Goal: Information Seeking & Learning: Learn about a topic

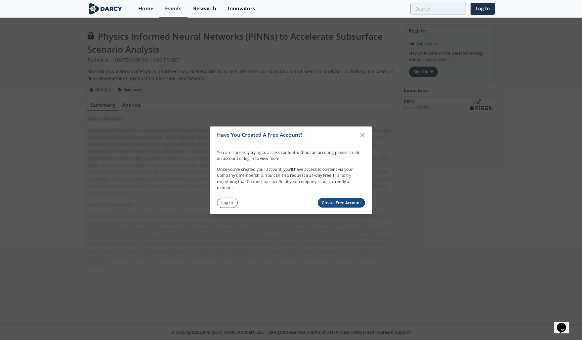
click at [335, 202] on link "Create Free Account" at bounding box center [342, 203] width 48 height 10
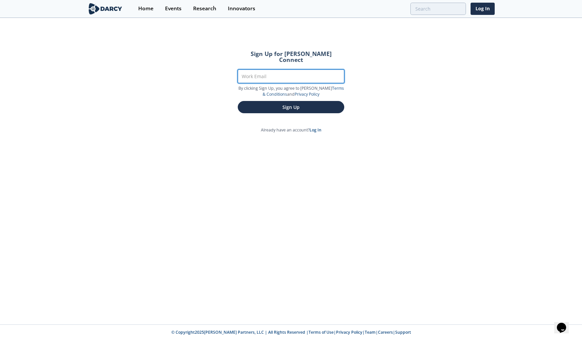
click at [253, 69] on input "Work Email" at bounding box center [291, 76] width 107 height 14
type input "[PERSON_NAME][EMAIL_ADDRESS][PERSON_NAME][DOMAIN_NAME]"
click at [273, 102] on button "Sign Up" at bounding box center [291, 107] width 107 height 12
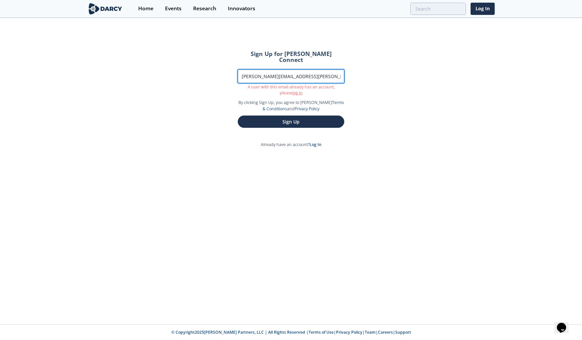
drag, startPoint x: 308, startPoint y: 70, endPoint x: 218, endPoint y: 67, distance: 90.0
click at [218, 67] on div "Sign Up for [PERSON_NAME] Connect Work Email [PERSON_NAME][EMAIL_ADDRESS][PERSO…" at bounding box center [291, 172] width 582 height 306
click at [319, 138] on div "Sign Up for [PERSON_NAME] Connect Work Email [PERSON_NAME][EMAIL_ADDRESS][PERSO…" at bounding box center [291, 172] width 582 height 306
click at [315, 142] on link "Log In" at bounding box center [316, 145] width 12 height 6
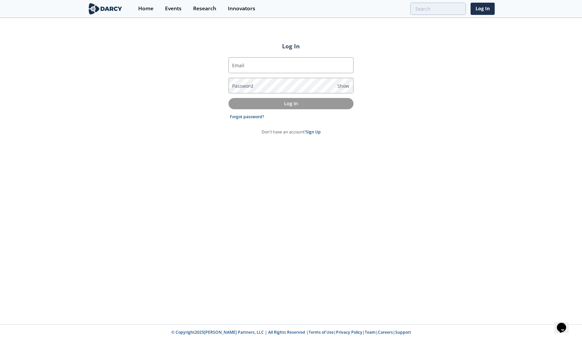
click at [246, 64] on input "Email" at bounding box center [291, 65] width 125 height 16
type input "[PERSON_NAME][EMAIL_ADDRESS][PERSON_NAME][DOMAIN_NAME]"
click at [248, 117] on link "Forgot password?" at bounding box center [247, 117] width 34 height 6
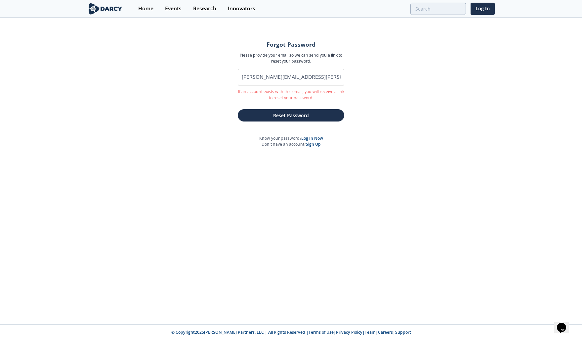
click at [281, 118] on button "Reset Password" at bounding box center [291, 115] width 107 height 12
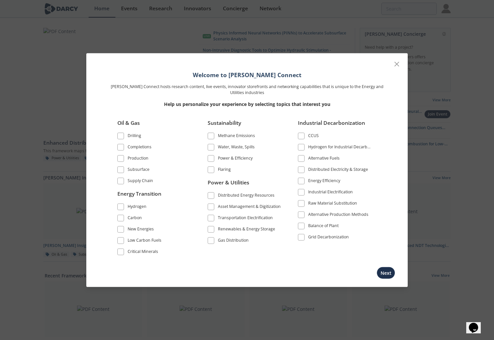
click at [398, 63] on icon at bounding box center [397, 64] width 4 height 4
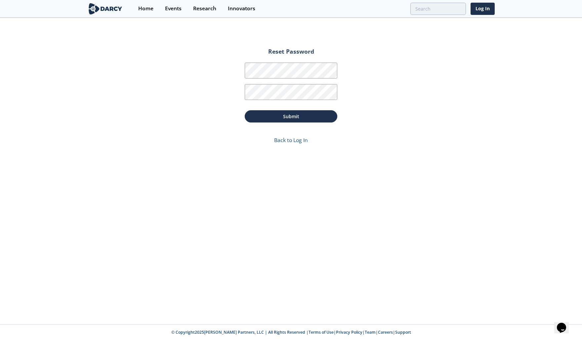
click at [279, 113] on button "Submit" at bounding box center [291, 116] width 93 height 12
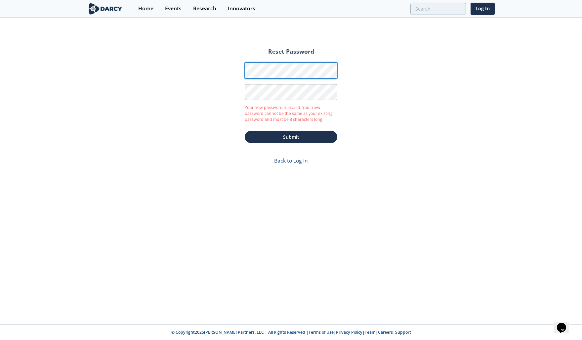
click at [219, 69] on div "Reset Password Password Password Confirmation Your new password is invalid. You…" at bounding box center [291, 172] width 582 height 306
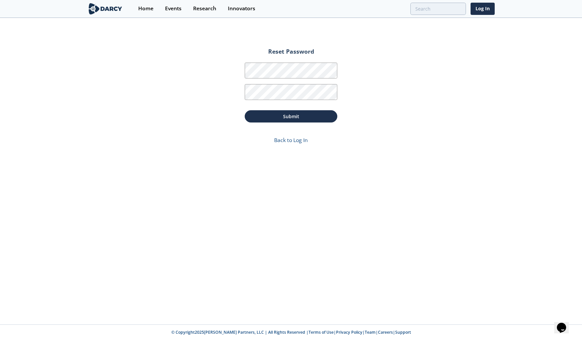
click at [267, 114] on button "Submit" at bounding box center [291, 116] width 93 height 12
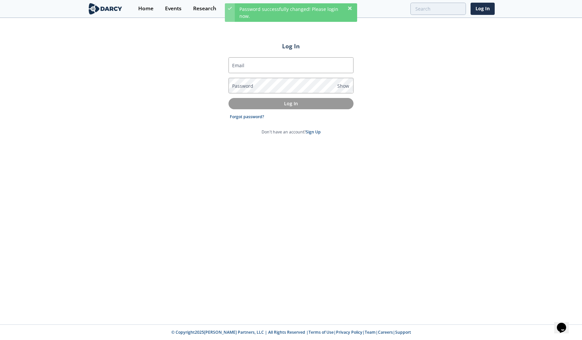
click at [268, 66] on input "Email" at bounding box center [291, 65] width 125 height 16
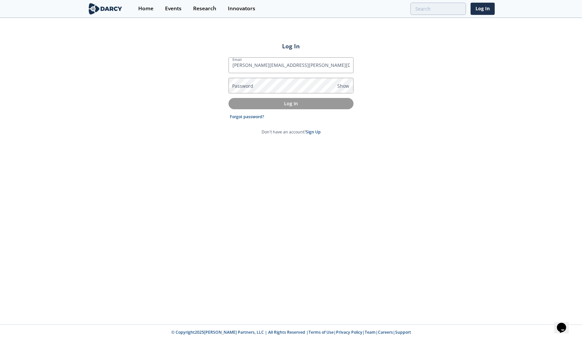
type input "[PERSON_NAME][EMAIL_ADDRESS][PERSON_NAME][DOMAIN_NAME]"
click at [291, 105] on p "Log In" at bounding box center [291, 103] width 116 height 7
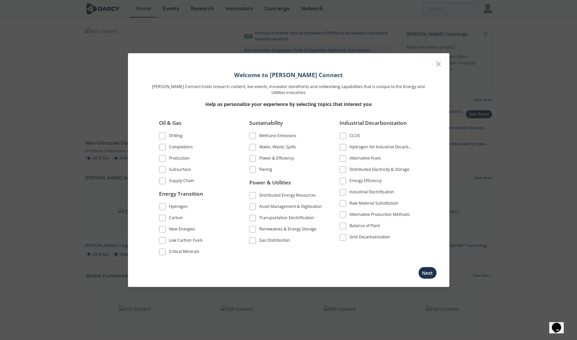
click at [160, 168] on span at bounding box center [162, 169] width 5 height 5
click at [251, 136] on span at bounding box center [252, 135] width 5 height 5
click at [250, 136] on span at bounding box center [252, 135] width 5 height 5
click at [426, 272] on button "Next" at bounding box center [427, 273] width 19 height 12
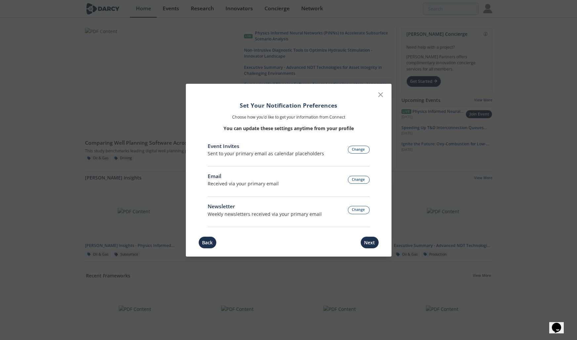
click at [359, 150] on button "Change" at bounding box center [359, 150] width 22 height 8
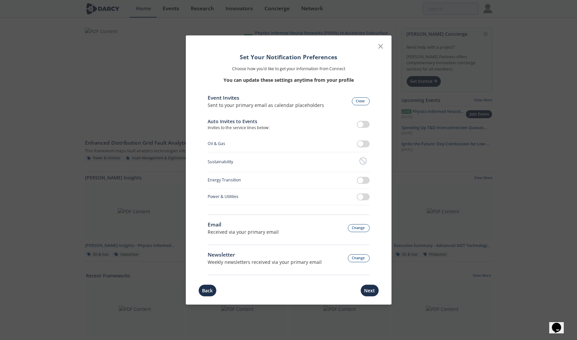
click at [206, 292] on button "Back" at bounding box center [207, 290] width 18 height 12
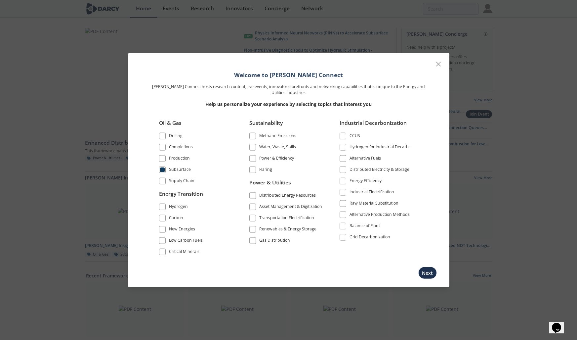
click at [427, 273] on button "Next" at bounding box center [427, 273] width 19 height 12
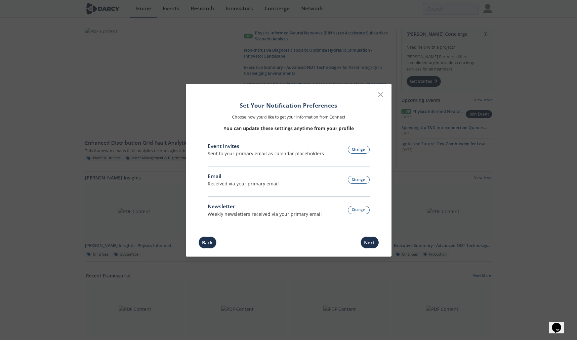
click at [367, 243] on button "Next" at bounding box center [370, 242] width 19 height 12
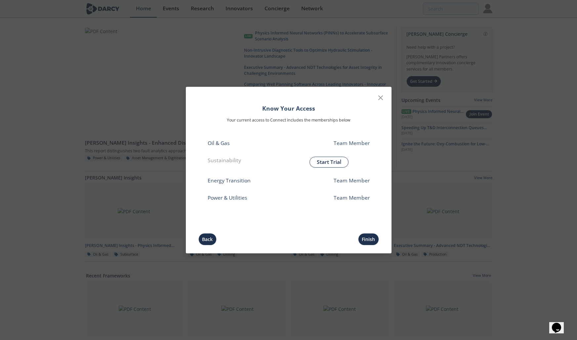
click at [365, 239] on button "Finish" at bounding box center [368, 239] width 21 height 12
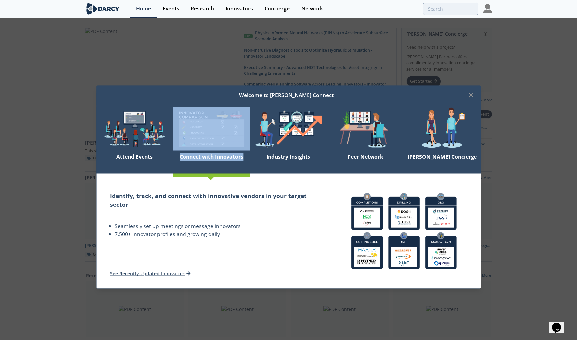
drag, startPoint x: 167, startPoint y: 176, endPoint x: 202, endPoint y: 176, distance: 35.4
click at [202, 176] on div "Attend Events Connect with Innovators Industry Insights Peer Network Darcy Conc…" at bounding box center [288, 142] width 385 height 70
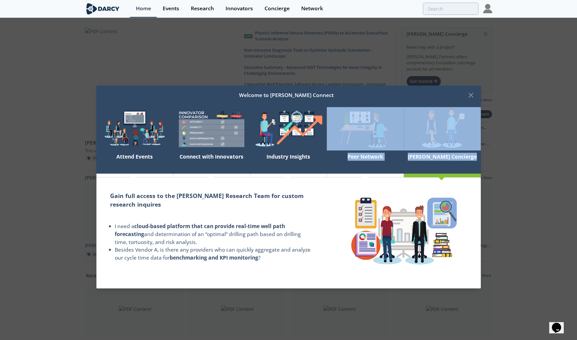
drag, startPoint x: 297, startPoint y: 176, endPoint x: 434, endPoint y: 175, distance: 136.9
click at [434, 175] on div "Attend Events Connect with Innovators Industry Insights Peer Network Darcy Conc…" at bounding box center [288, 142] width 385 height 70
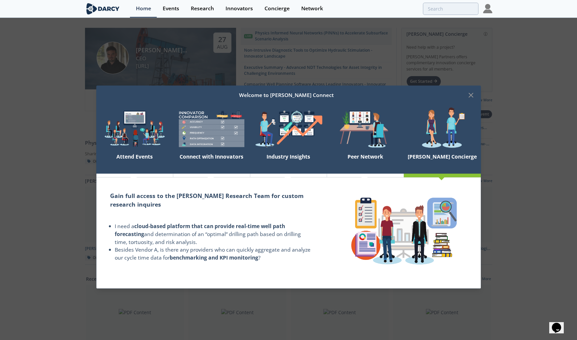
click at [471, 95] on icon at bounding box center [471, 95] width 4 height 4
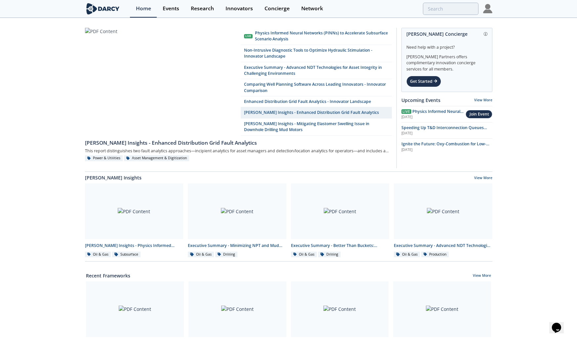
click at [443, 112] on span "Physics Informed Neural Networks (PINNs) to Accelerate Subsurface Scenario Anal…" at bounding box center [433, 117] width 62 height 18
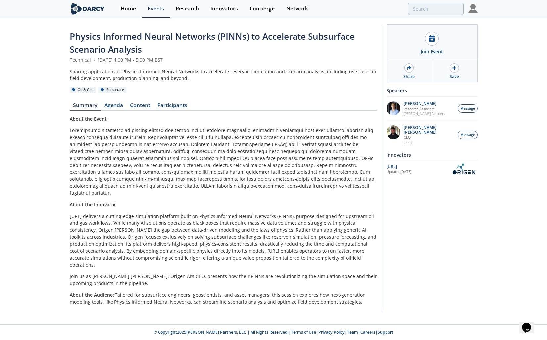
click at [167, 105] on link "Participants" at bounding box center [172, 107] width 37 height 8
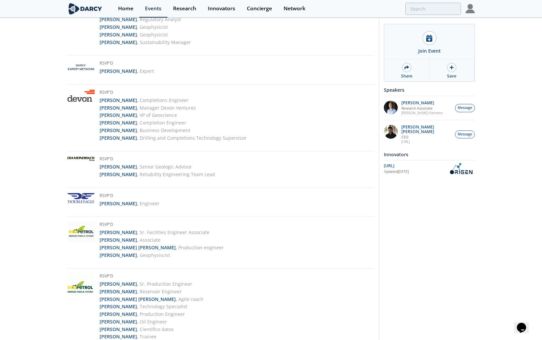
scroll to position [1282, 0]
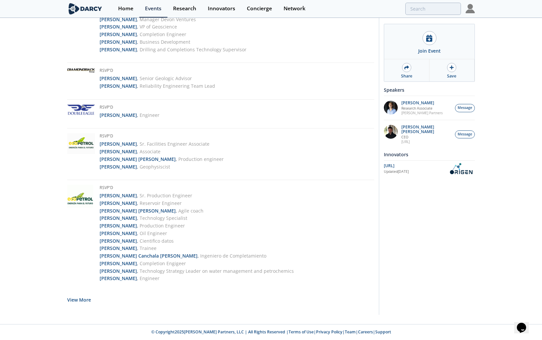
click at [78, 300] on button "View More" at bounding box center [79, 299] width 24 height 16
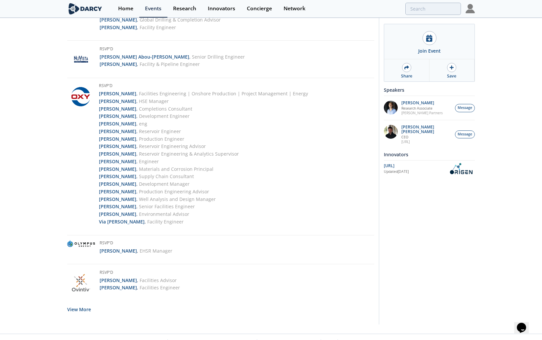
scroll to position [2403, 0]
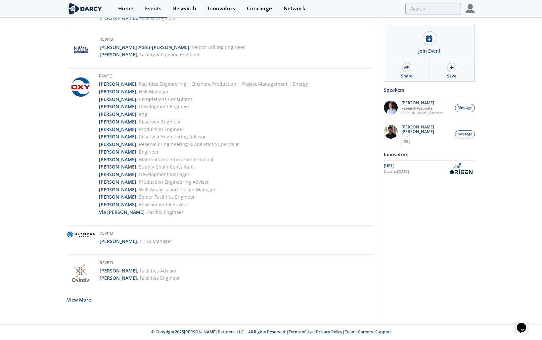
click at [79, 299] on button "View More" at bounding box center [79, 299] width 24 height 16
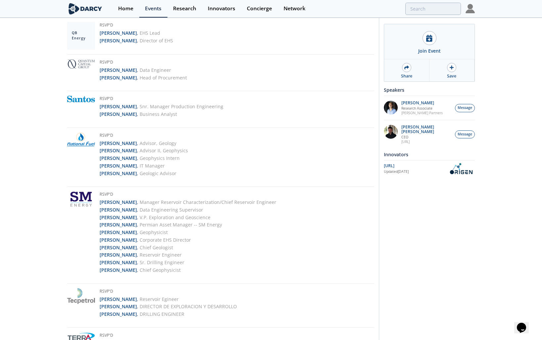
scroll to position [3044, 0]
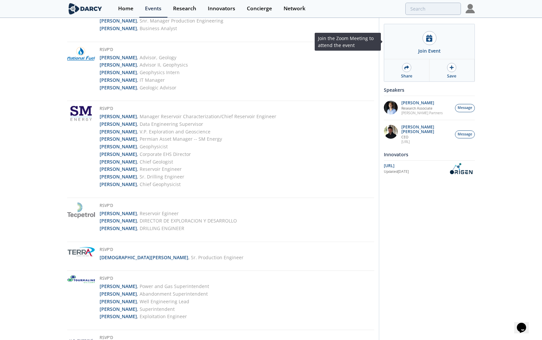
click at [430, 36] on icon at bounding box center [429, 38] width 6 height 7
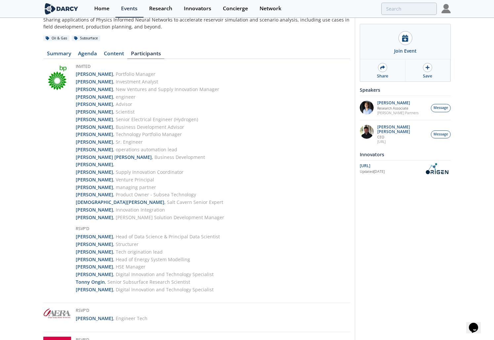
scroll to position [66, 0]
